Goal: Task Accomplishment & Management: Use online tool/utility

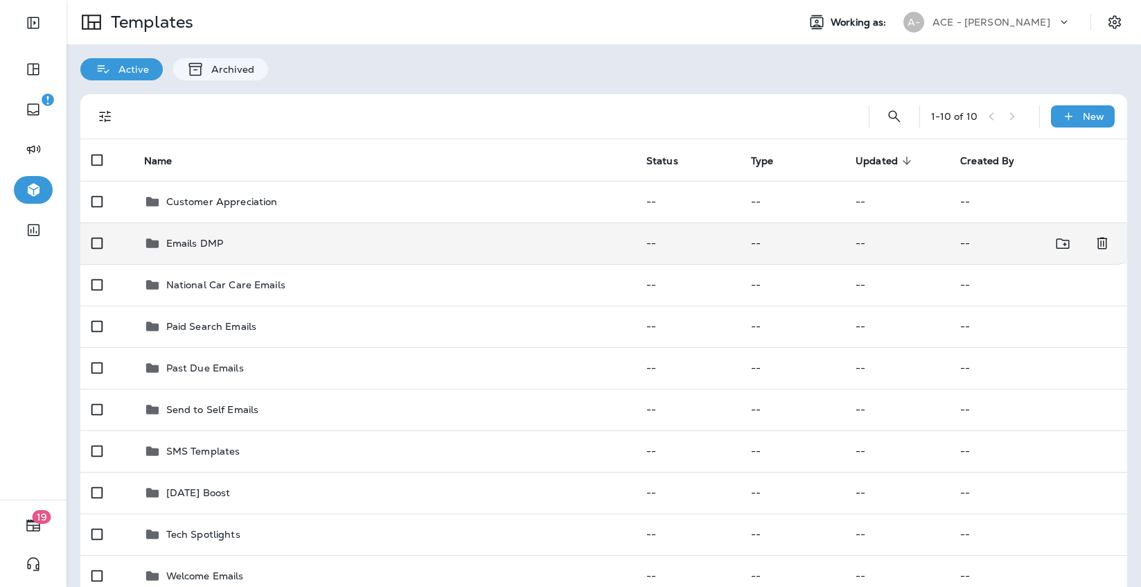
click at [267, 240] on div "Emails DMP" at bounding box center [384, 243] width 480 height 17
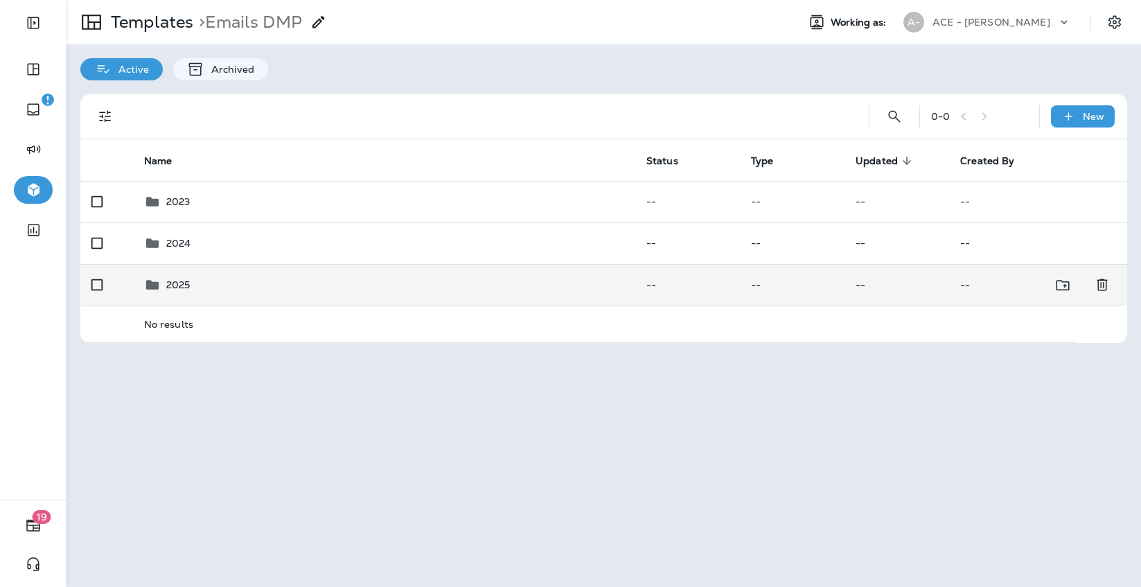
click at [268, 274] on td "2025" at bounding box center [384, 285] width 502 height 42
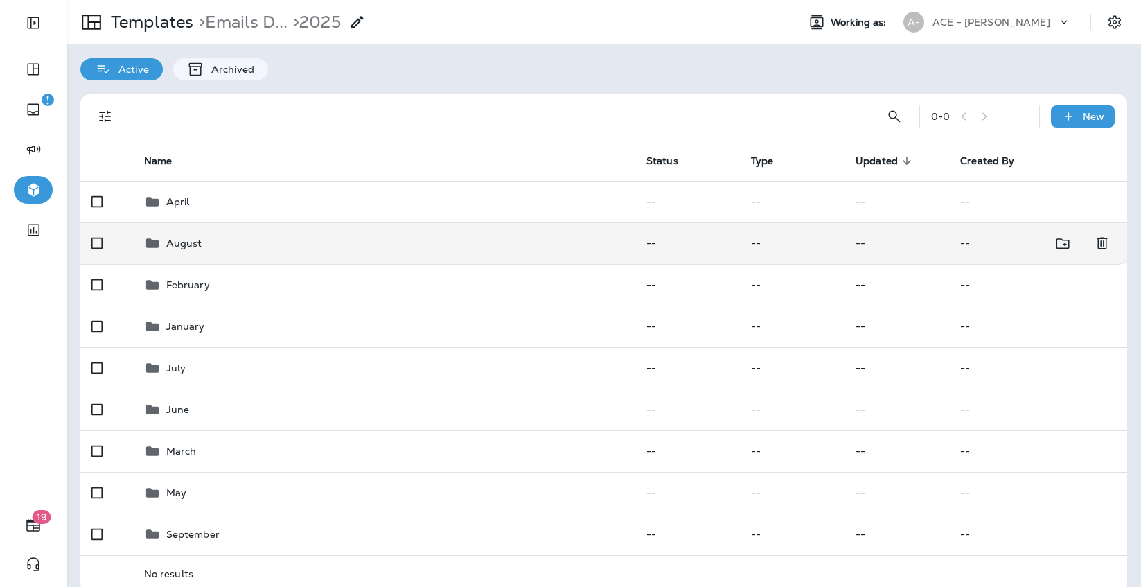
click at [264, 247] on div "August" at bounding box center [384, 243] width 480 height 17
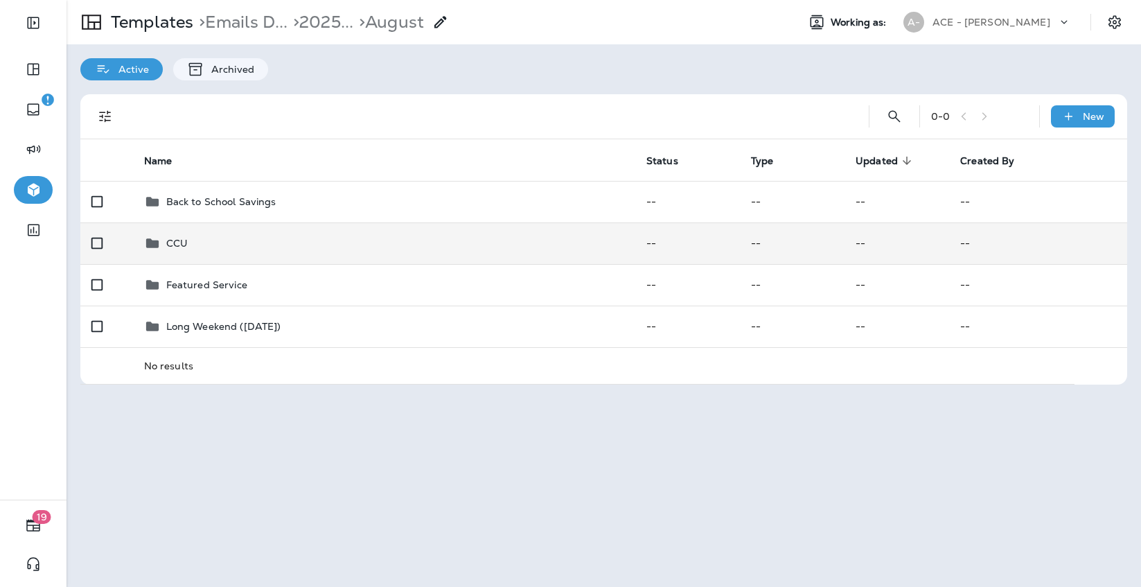
click at [264, 247] on div "CCU" at bounding box center [384, 243] width 480 height 17
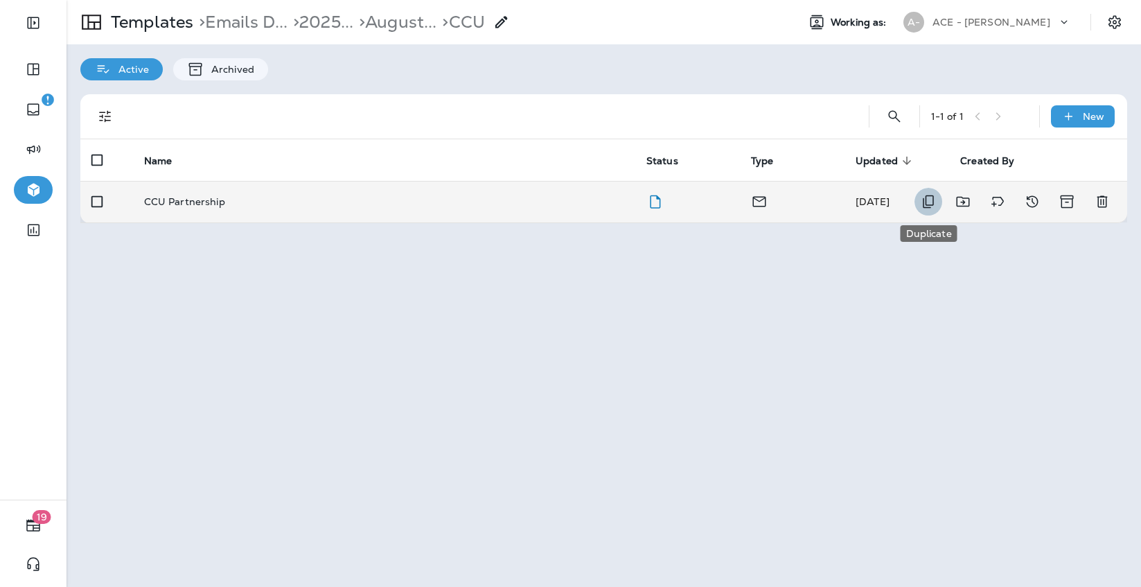
click at [927, 206] on icon "Duplicate" at bounding box center [928, 201] width 17 height 17
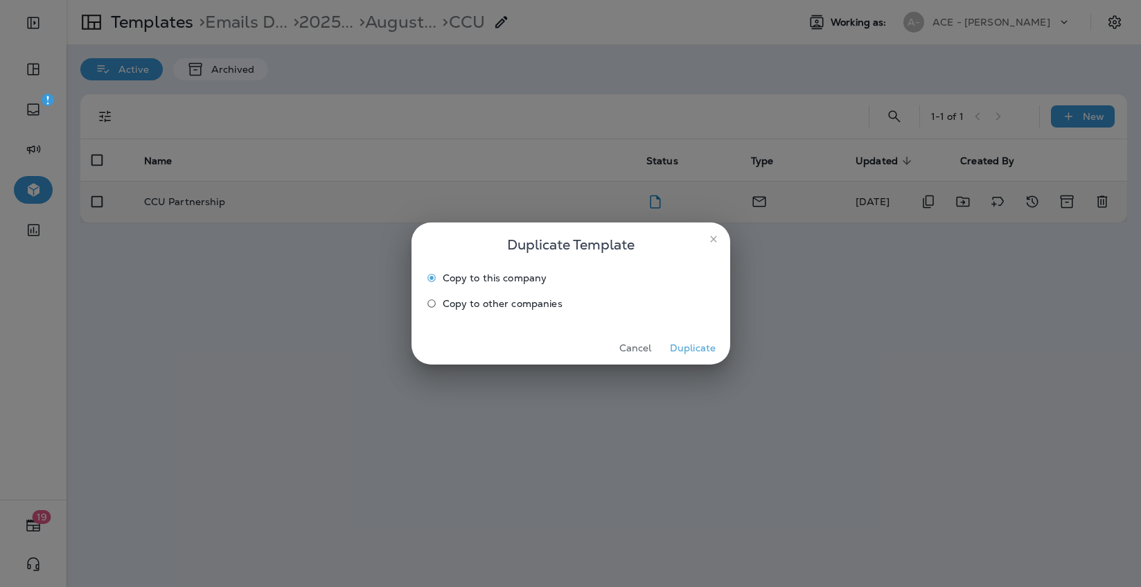
click at [697, 349] on button "Duplicate" at bounding box center [693, 348] width 52 height 21
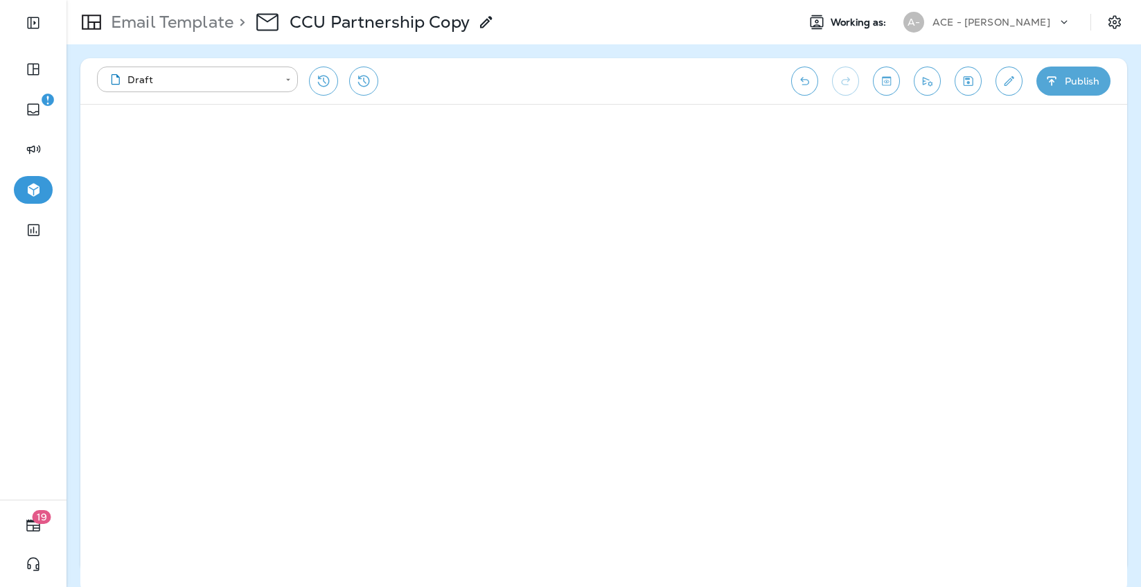
click at [482, 28] on icon at bounding box center [486, 22] width 17 height 17
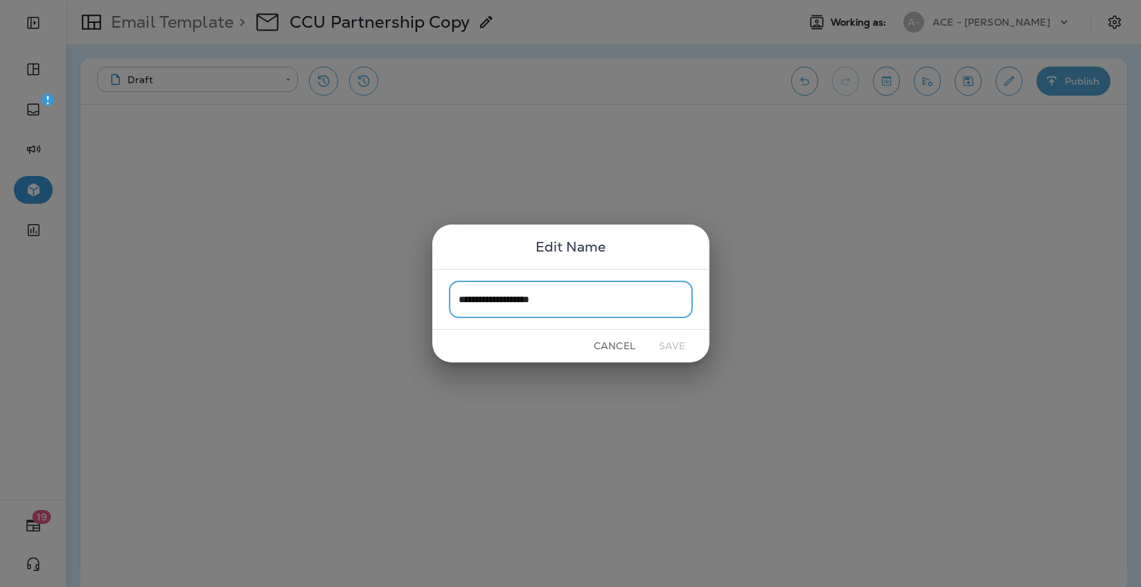
click at [555, 299] on input "**********" at bounding box center [571, 299] width 244 height 37
type input "**********"
click at [676, 350] on button "Save" at bounding box center [673, 345] width 52 height 21
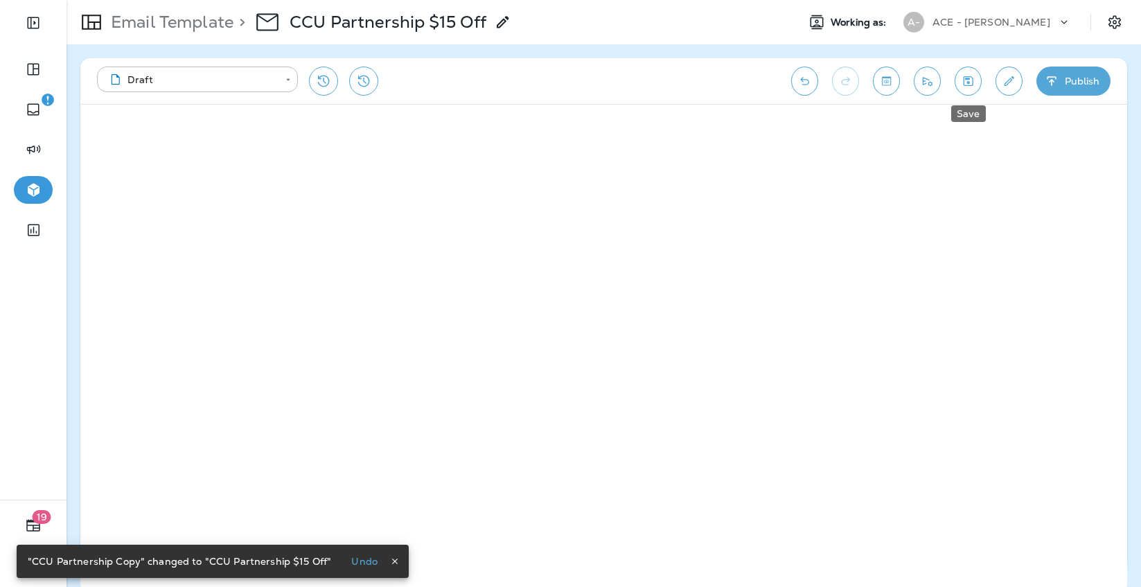
click at [970, 81] on icon "Save" at bounding box center [968, 81] width 15 height 14
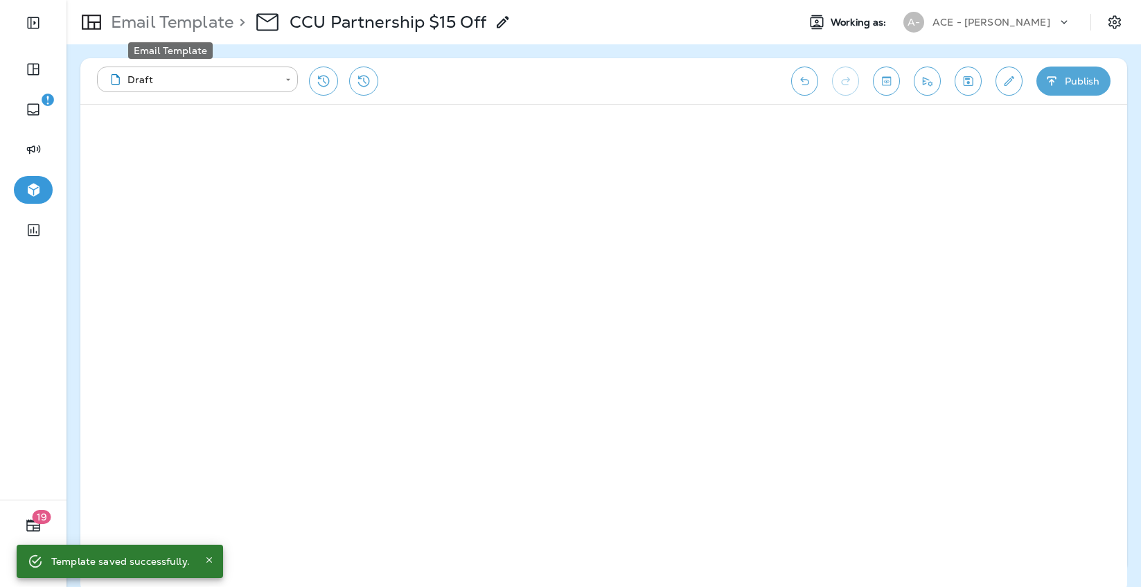
click at [224, 28] on p "Email Template" at bounding box center [169, 22] width 128 height 21
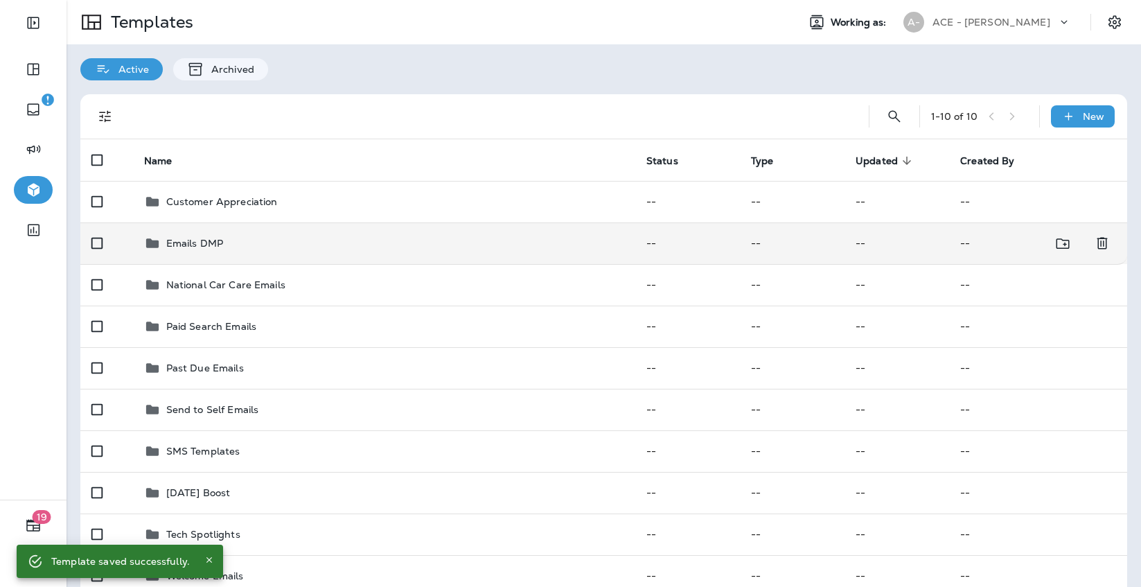
click at [240, 245] on div "Emails DMP" at bounding box center [384, 243] width 480 height 17
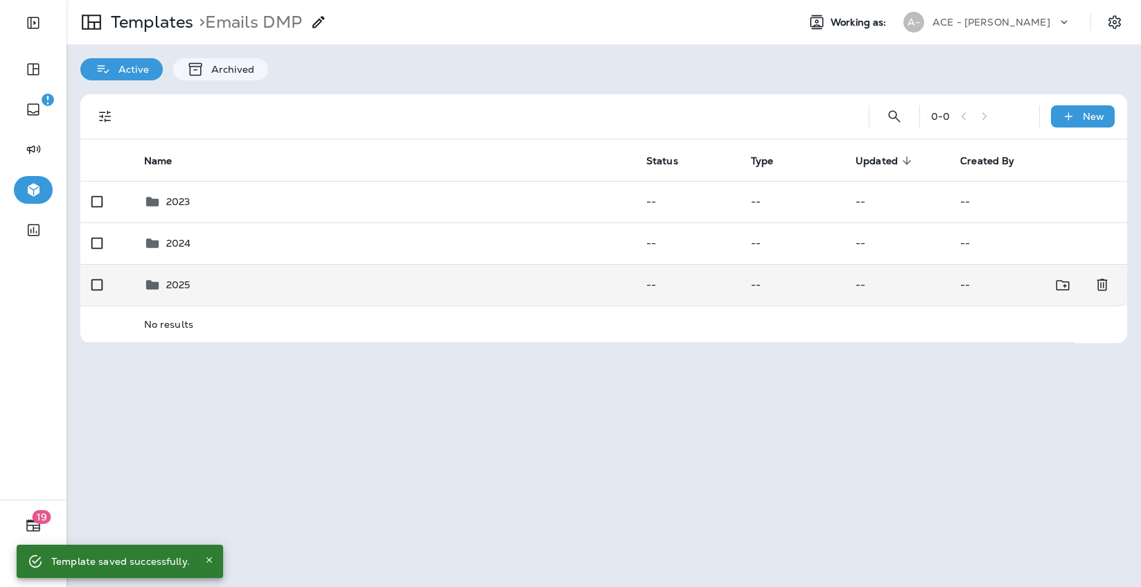
click at [231, 277] on div "2025" at bounding box center [384, 285] width 480 height 17
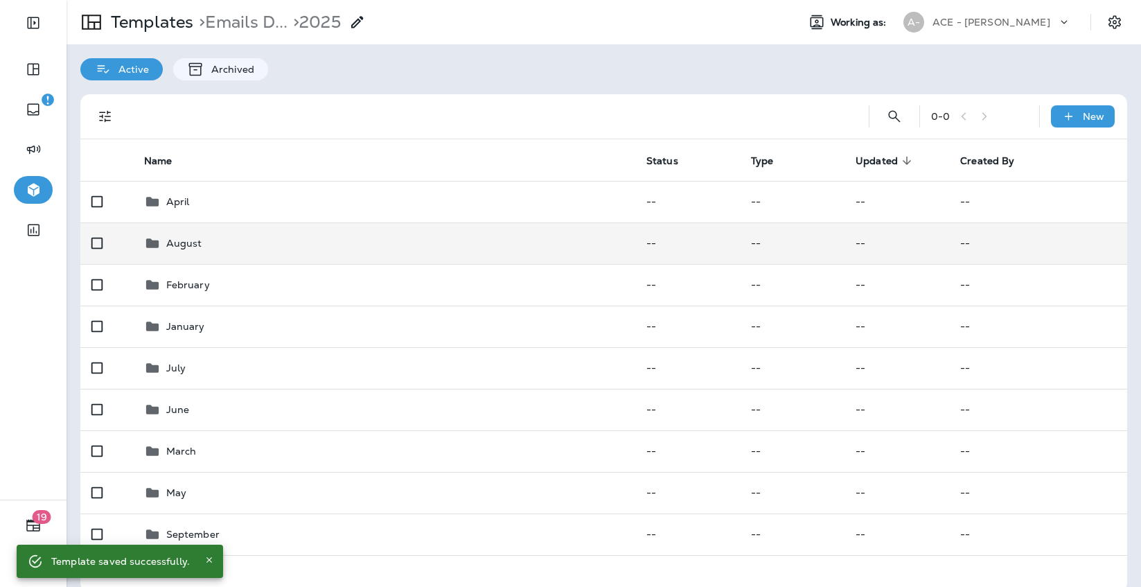
click at [238, 247] on div "August" at bounding box center [384, 243] width 480 height 17
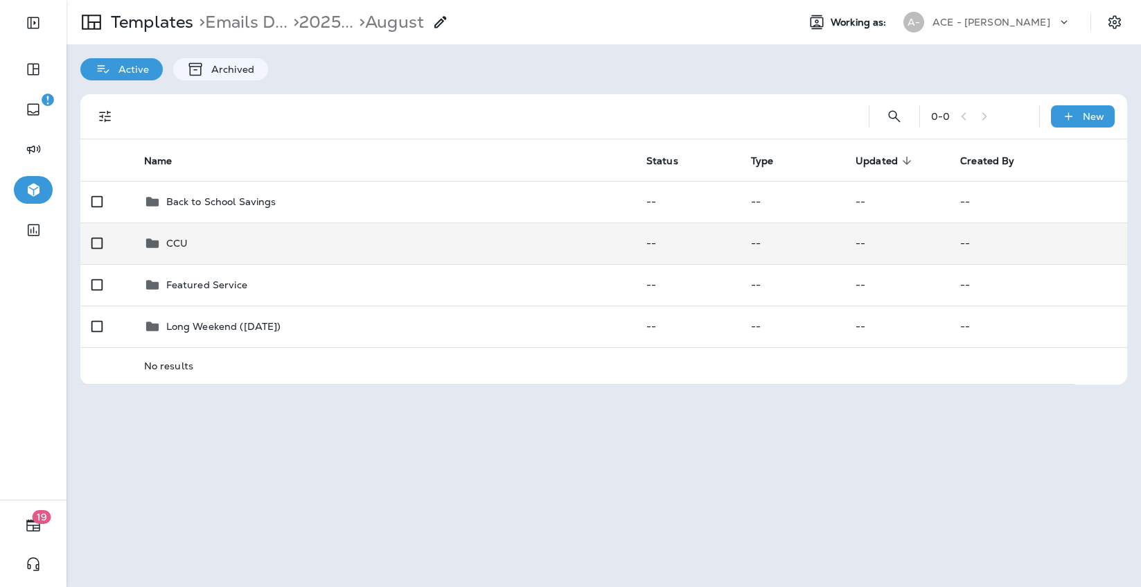
click at [237, 234] on td "CCU" at bounding box center [384, 243] width 502 height 42
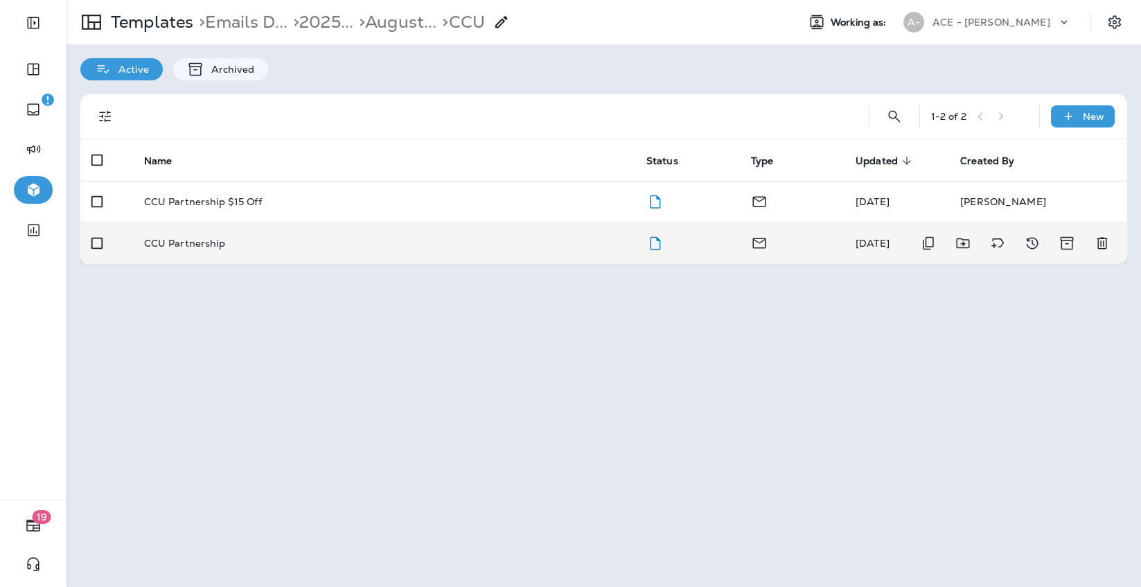
click at [570, 240] on div "CCU Partnership" at bounding box center [384, 243] width 480 height 11
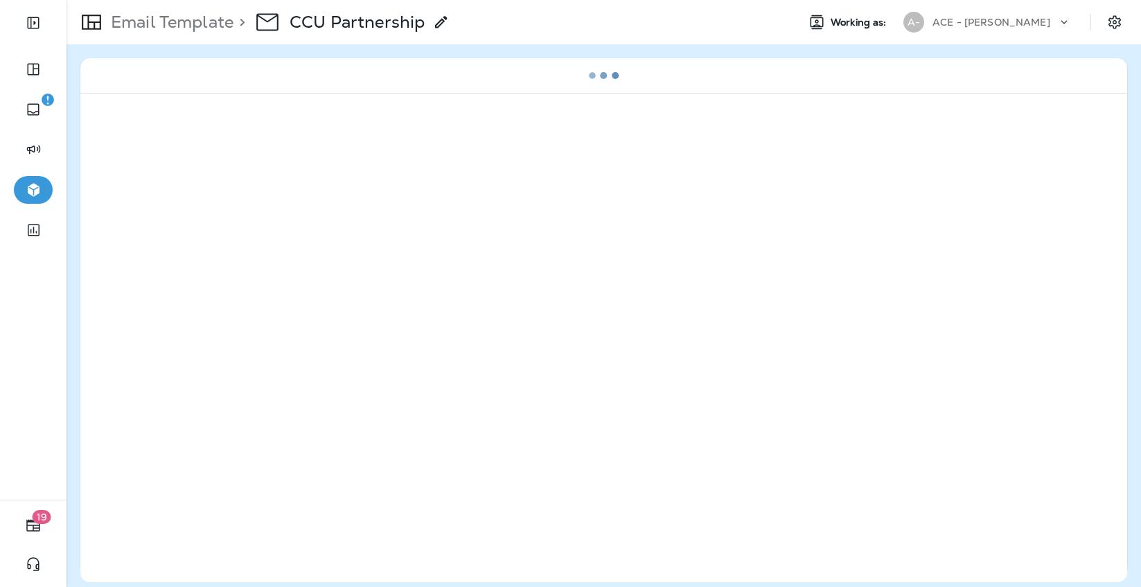
click at [438, 24] on use at bounding box center [441, 22] width 12 height 12
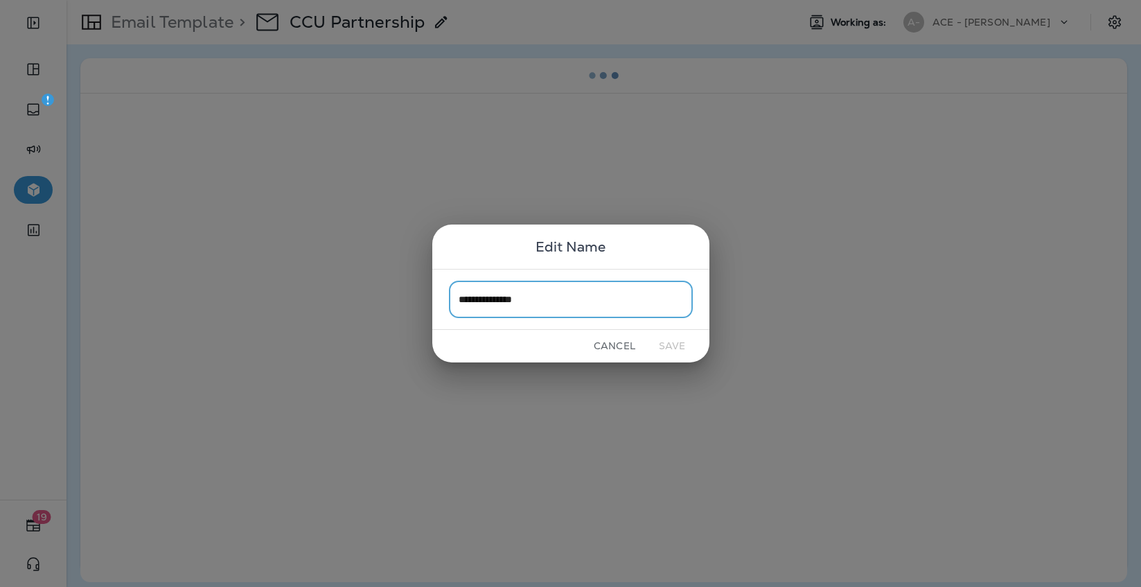
click at [561, 293] on input "**********" at bounding box center [571, 299] width 244 height 37
type input "**********"
click at [670, 351] on button "Save" at bounding box center [673, 345] width 52 height 21
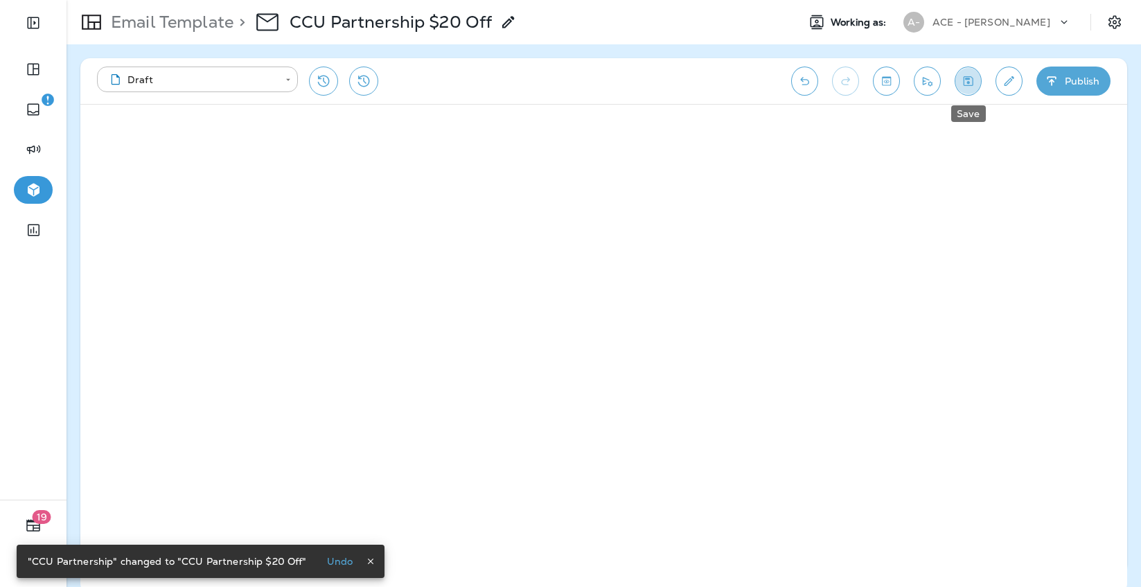
click at [963, 87] on icon "Save" at bounding box center [968, 81] width 15 height 14
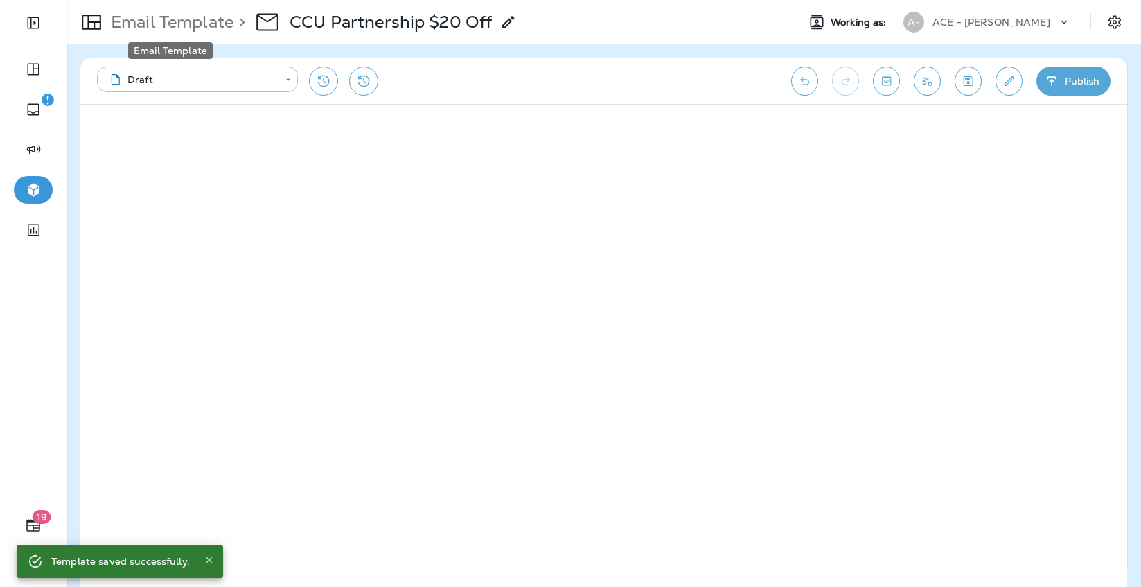
click at [225, 28] on p "Email Template" at bounding box center [169, 22] width 128 height 21
